Goal: Go to known website: Access a specific website the user already knows

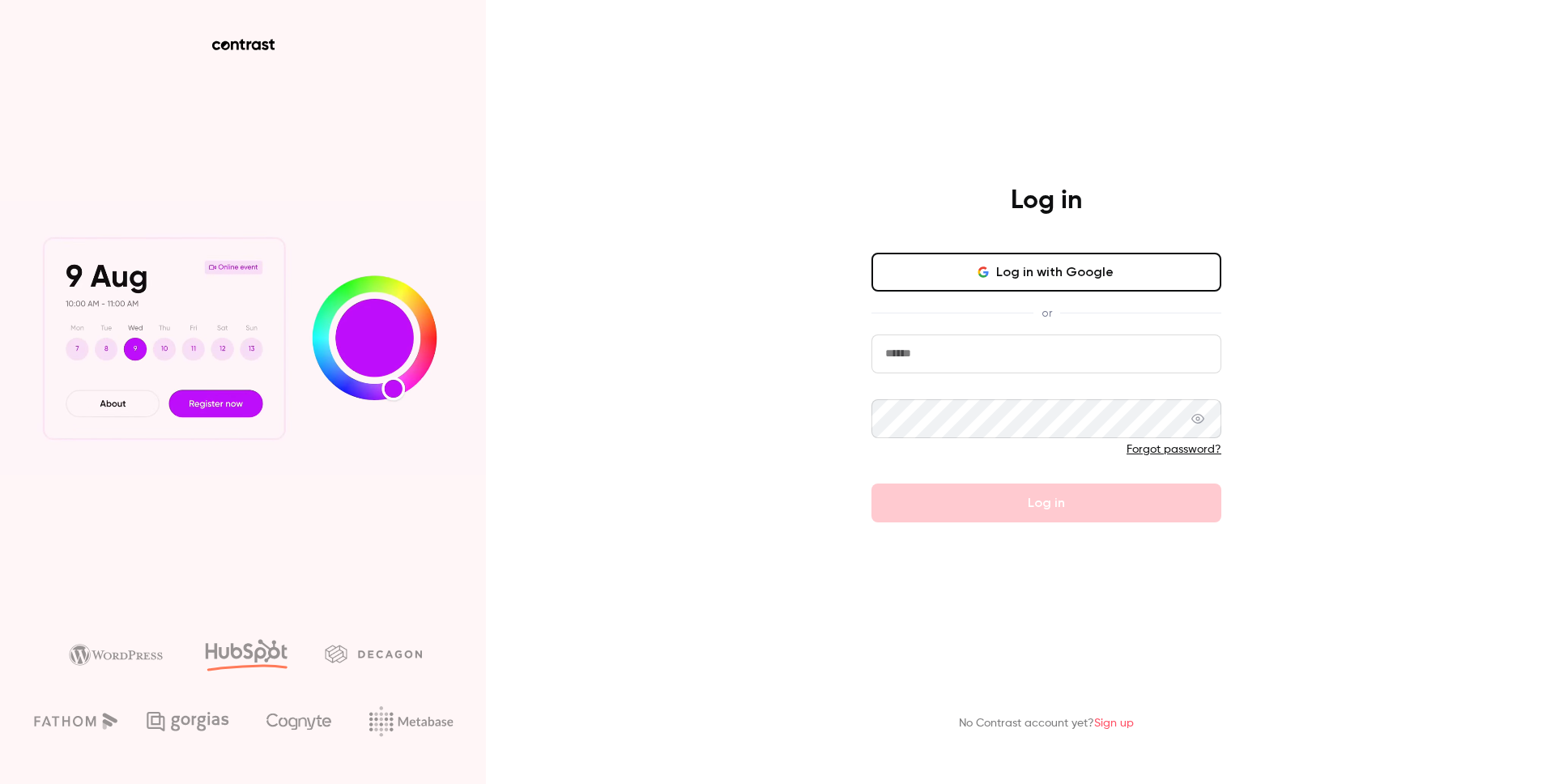
click at [1069, 282] on button "Log in with Google" at bounding box center [1047, 272] width 349 height 39
